Goal: Find specific page/section: Locate item on page

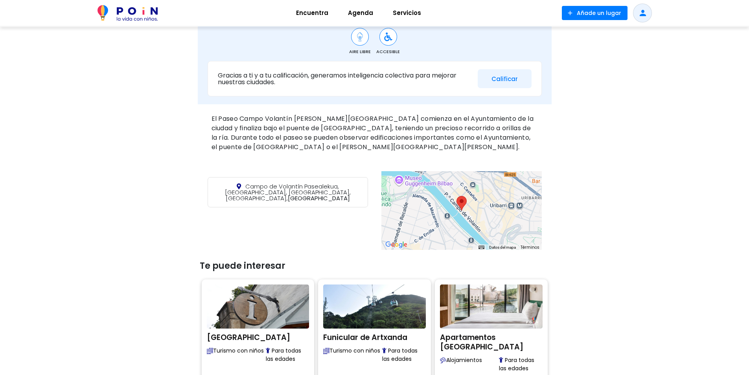
scroll to position [252, 0]
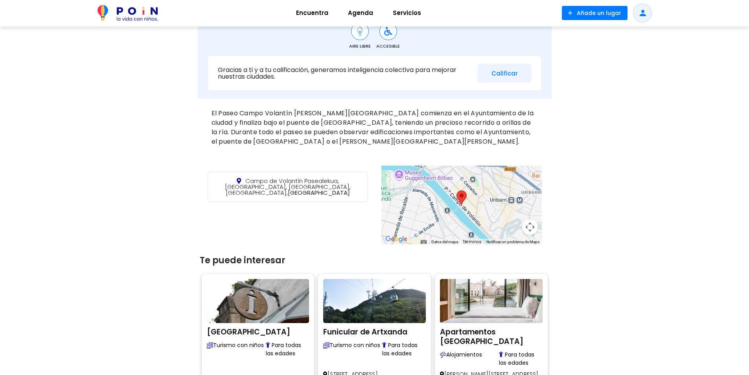
click at [456, 190] on area at bounding box center [456, 190] width 0 height 0
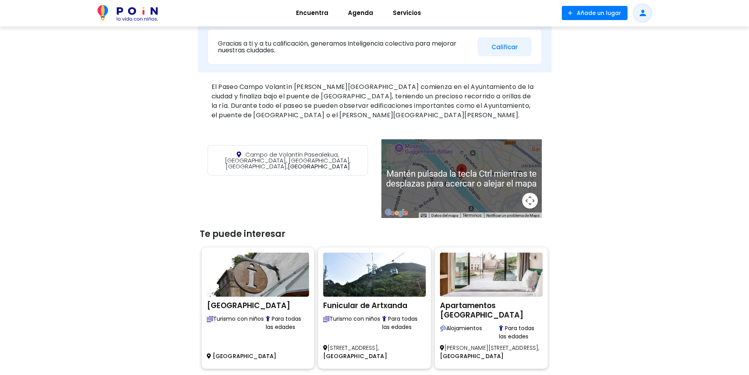
scroll to position [291, 0]
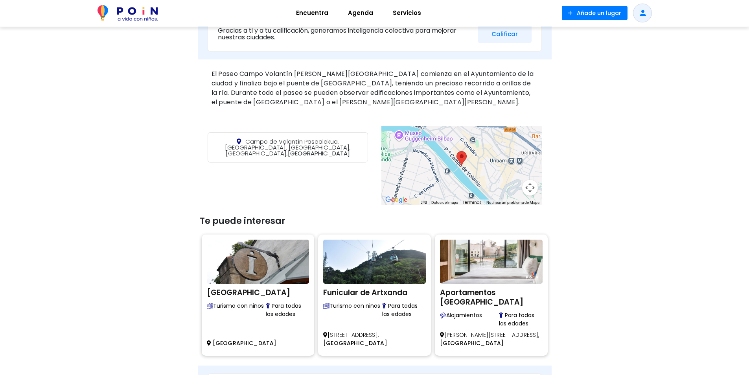
click at [527, 189] on button "Controles de visualización del mapa" at bounding box center [530, 188] width 16 height 16
click at [509, 149] on button "Ampliar" at bounding box center [510, 148] width 16 height 16
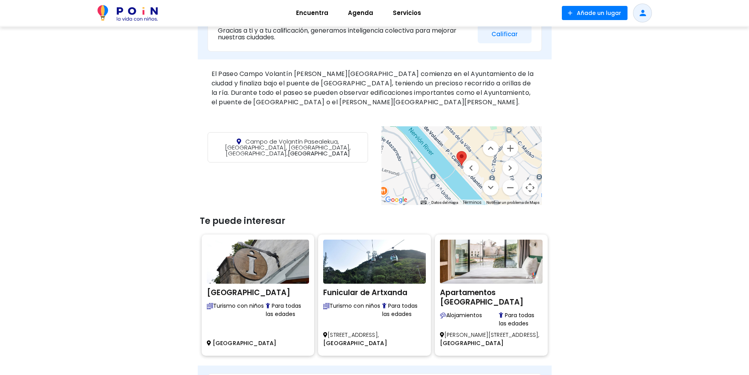
click at [456, 151] on area at bounding box center [456, 151] width 0 height 0
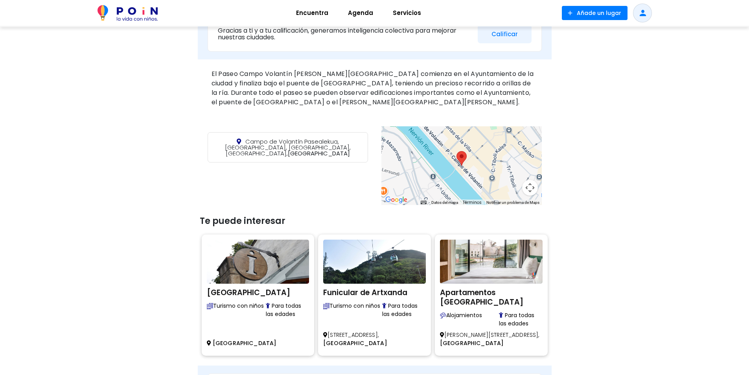
click at [456, 151] on area at bounding box center [456, 151] width 0 height 0
click at [287, 142] on span "Campo de Volantín Pasealekua, [GEOGRAPHIC_DATA], [GEOGRAPHIC_DATA], [GEOGRAPHIC…" at bounding box center [288, 147] width 126 height 20
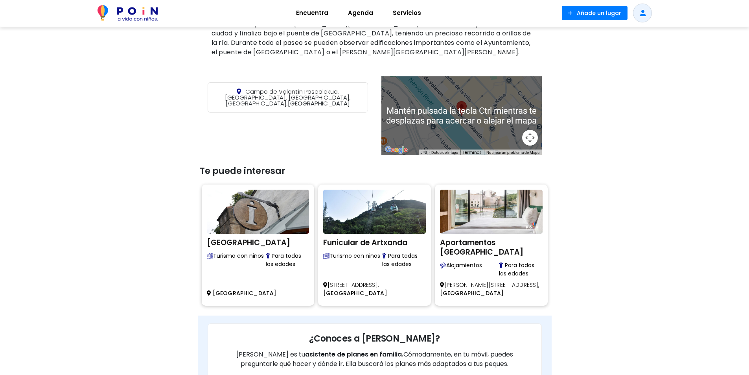
scroll to position [337, 0]
